Goal: Check status: Check status

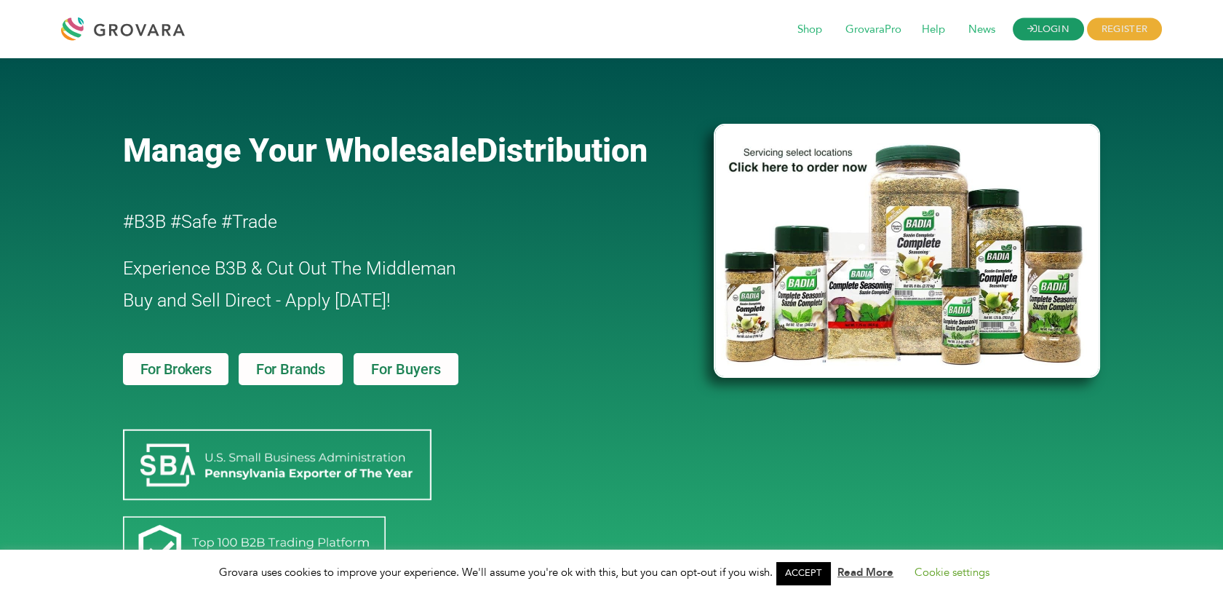
click at [1065, 34] on link "LOGIN" at bounding box center [1048, 29] width 71 height 23
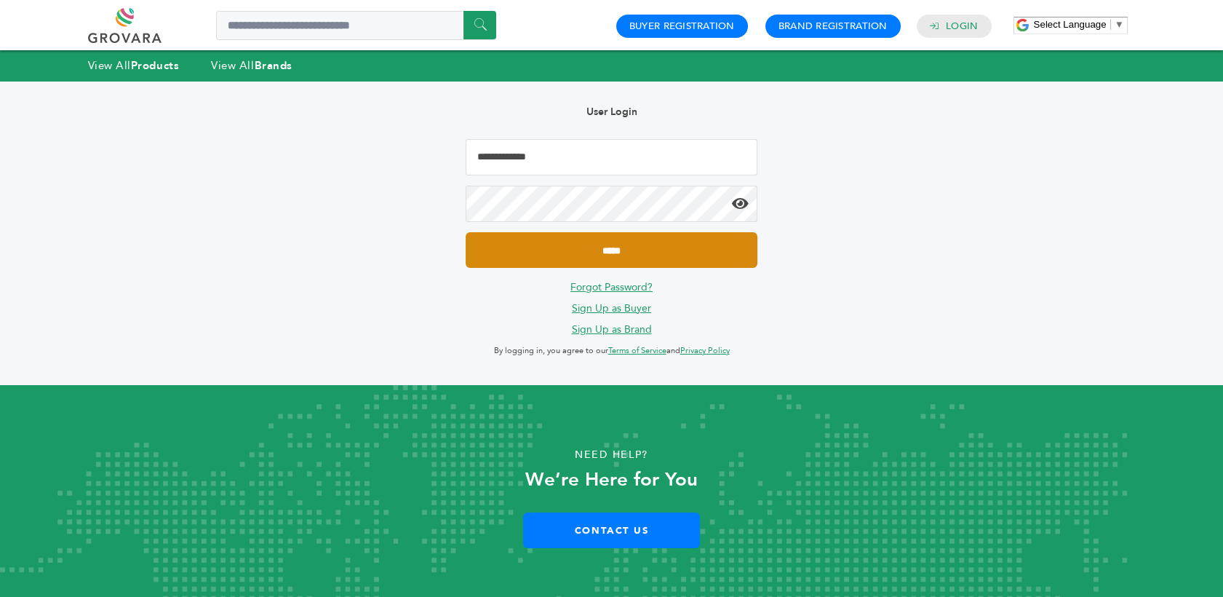
type input "**********"
click at [603, 251] on input "*****" at bounding box center [611, 250] width 291 height 36
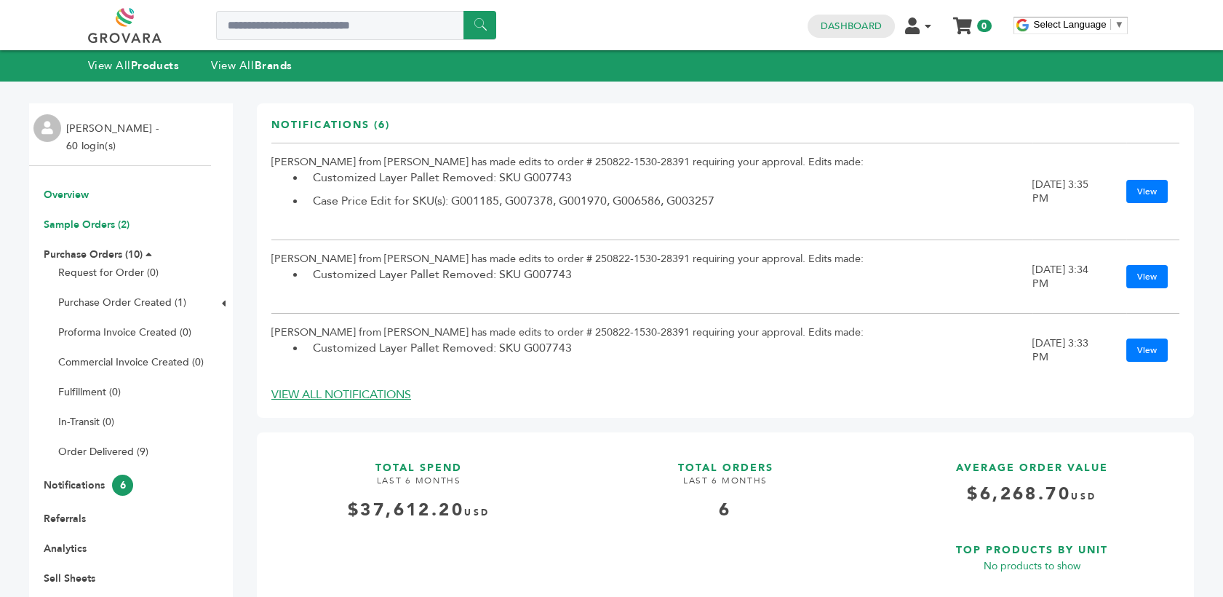
click at [128, 226] on link "Sample Orders (2)" at bounding box center [87, 225] width 86 height 14
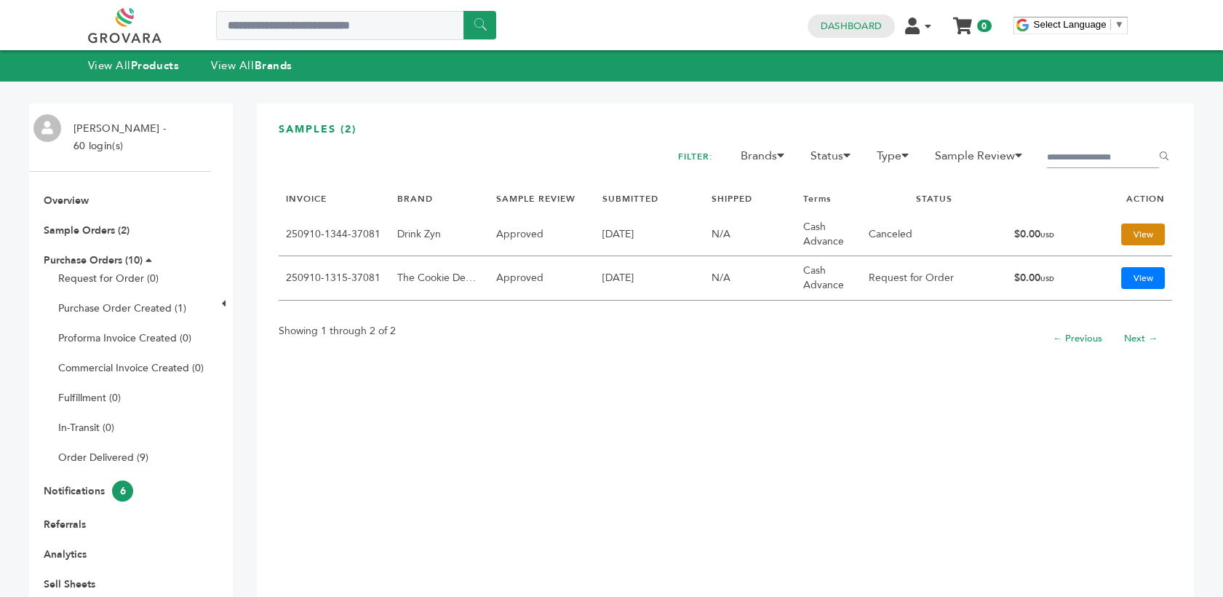
click at [1122, 230] on link "View" at bounding box center [1143, 234] width 44 height 22
click at [512, 281] on td "Approved" at bounding box center [542, 278] width 106 height 44
click at [76, 236] on link "Sample Orders (2)" at bounding box center [87, 230] width 86 height 14
click at [95, 269] on li "Purchase Orders (10) Request for Order (0) Purchase Order Created (1) Proforma …" at bounding box center [119, 358] width 167 height 211
click at [119, 306] on link "Purchase Order Created (1)" at bounding box center [122, 308] width 128 height 14
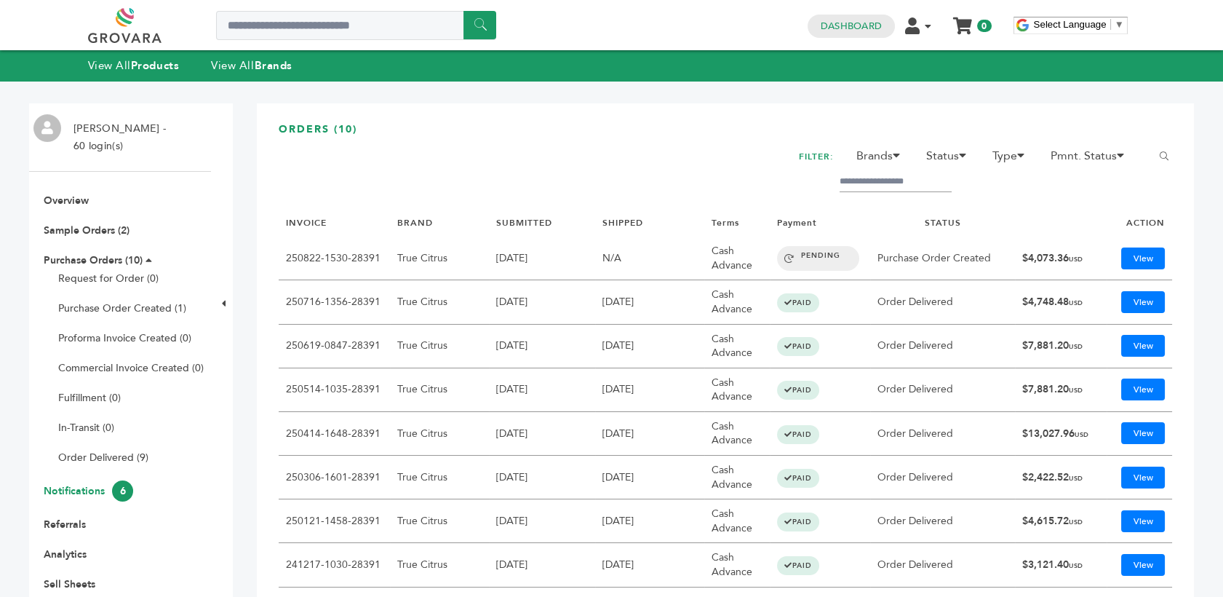
click at [123, 482] on span "6" at bounding box center [122, 490] width 21 height 21
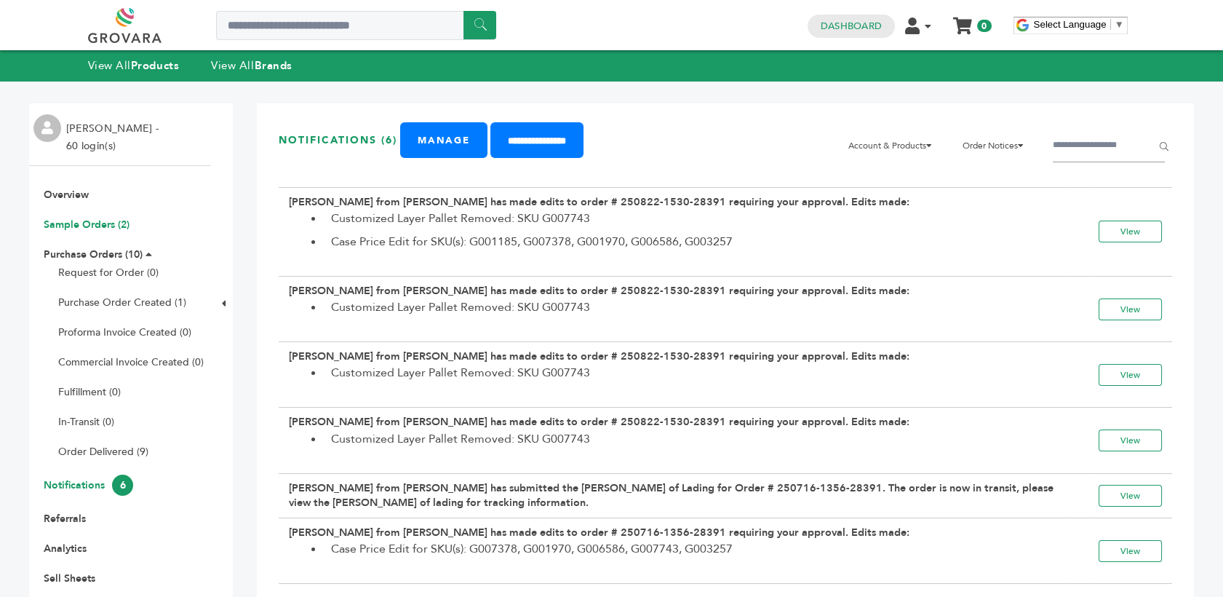
click at [82, 223] on link "Sample Orders (2)" at bounding box center [87, 225] width 86 height 14
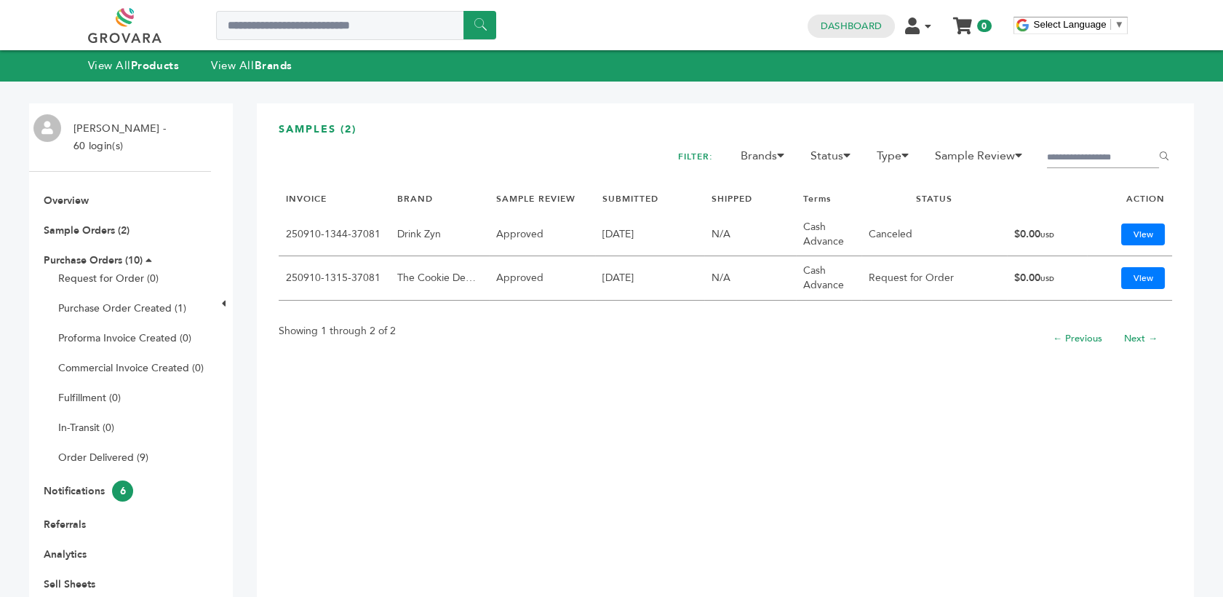
click at [610, 269] on td "[DATE]" at bounding box center [649, 278] width 109 height 44
click at [476, 194] on th "BRAND" at bounding box center [439, 199] width 99 height 27
click at [345, 129] on h3 "SAMPLES (2)" at bounding box center [726, 134] width 894 height 25
click at [1135, 232] on link "View" at bounding box center [1143, 234] width 44 height 22
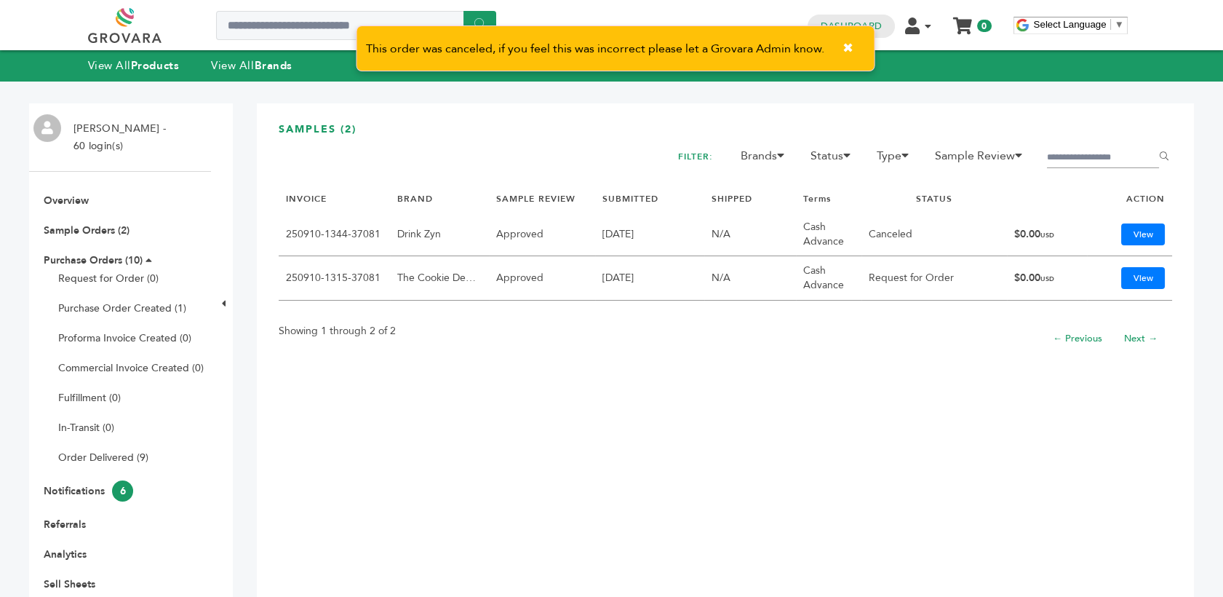
click at [619, 122] on h3 "SAMPLES (2)" at bounding box center [726, 134] width 894 height 25
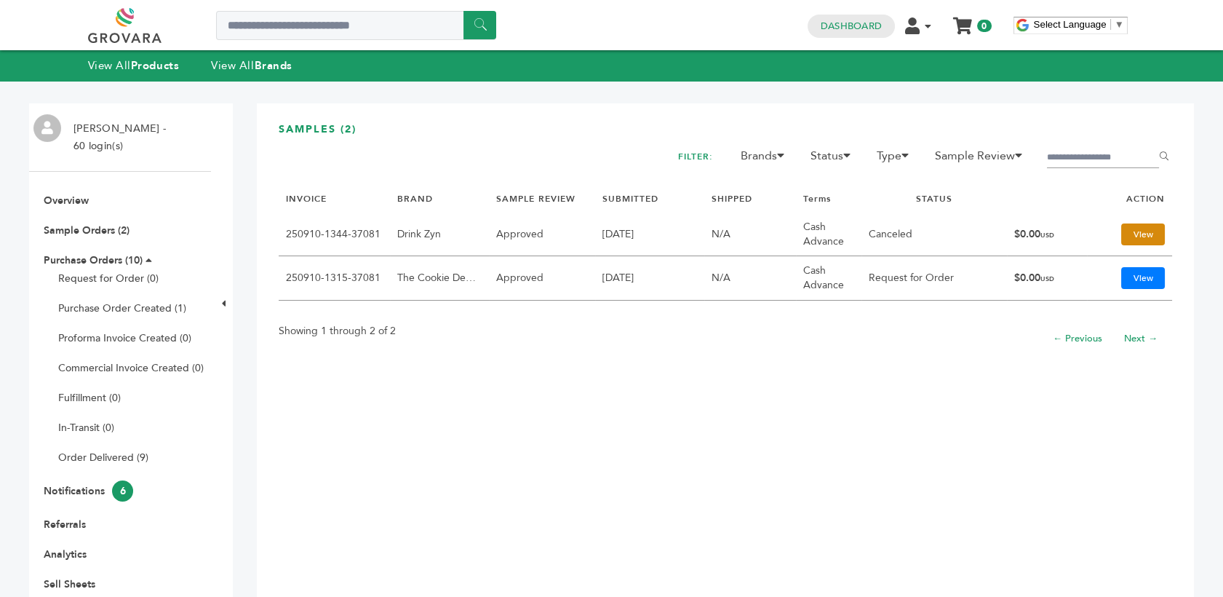
click at [1121, 226] on link "View" at bounding box center [1143, 234] width 44 height 22
